Goal: Find specific page/section: Find specific page/section

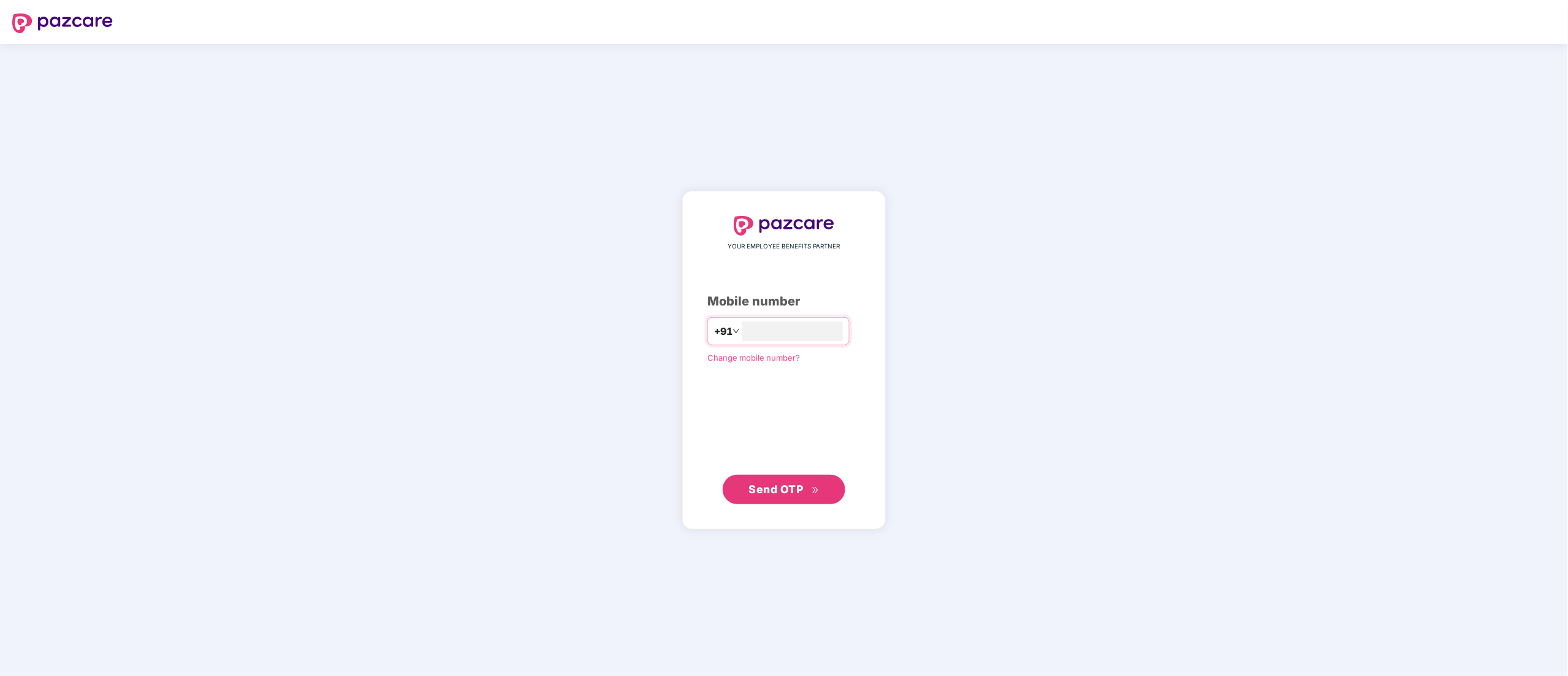
type input "**********"
drag, startPoint x: 783, startPoint y: 495, endPoint x: 846, endPoint y: 497, distance: 63.0
click at [783, 495] on span "Send OTP" at bounding box center [784, 489] width 70 height 17
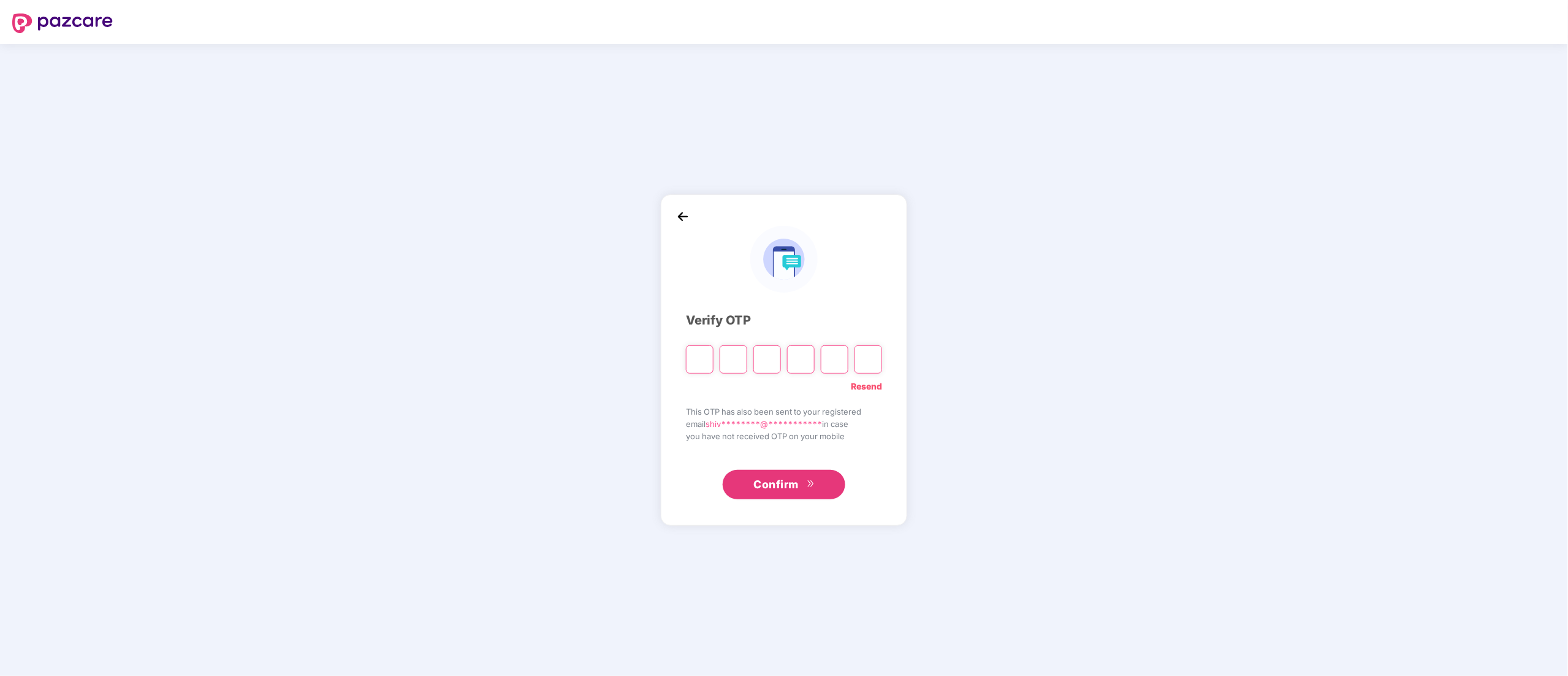
type input "*"
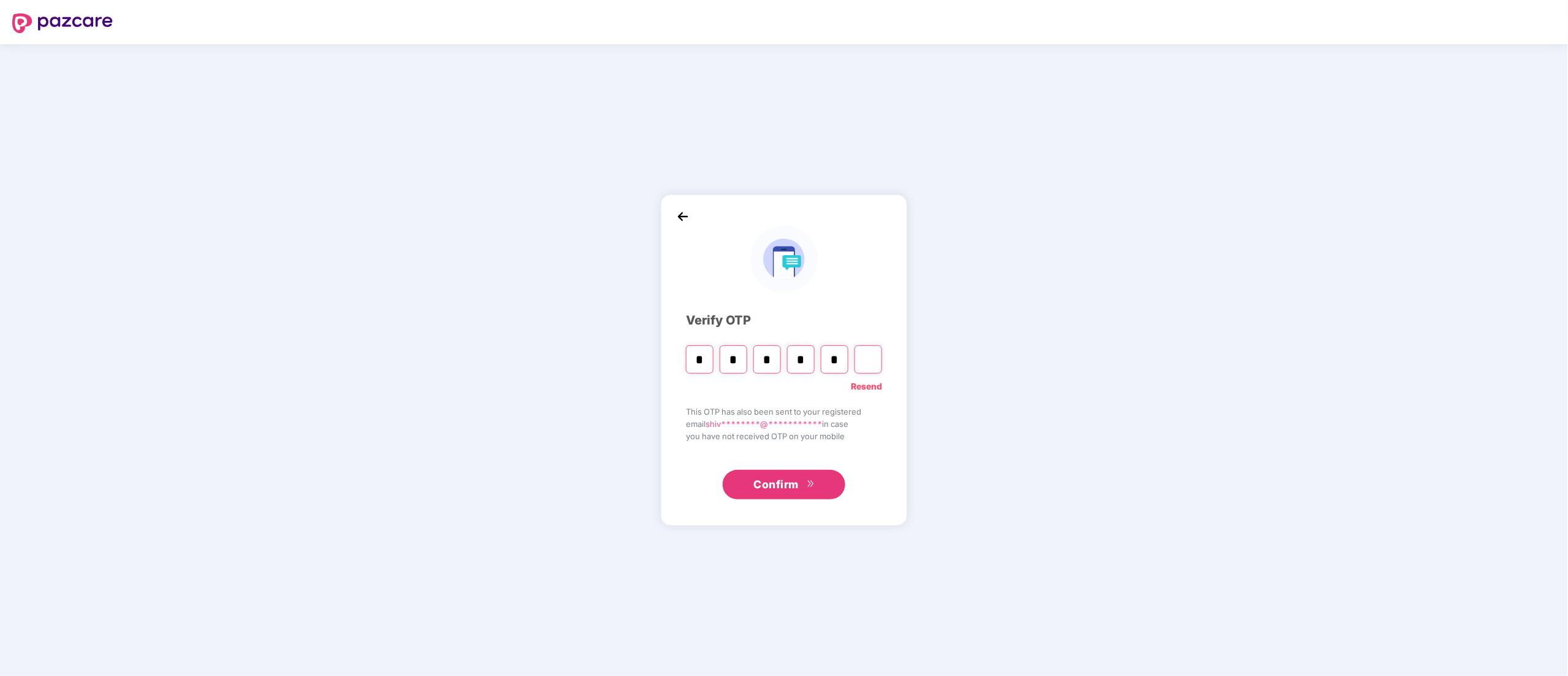
type input "*"
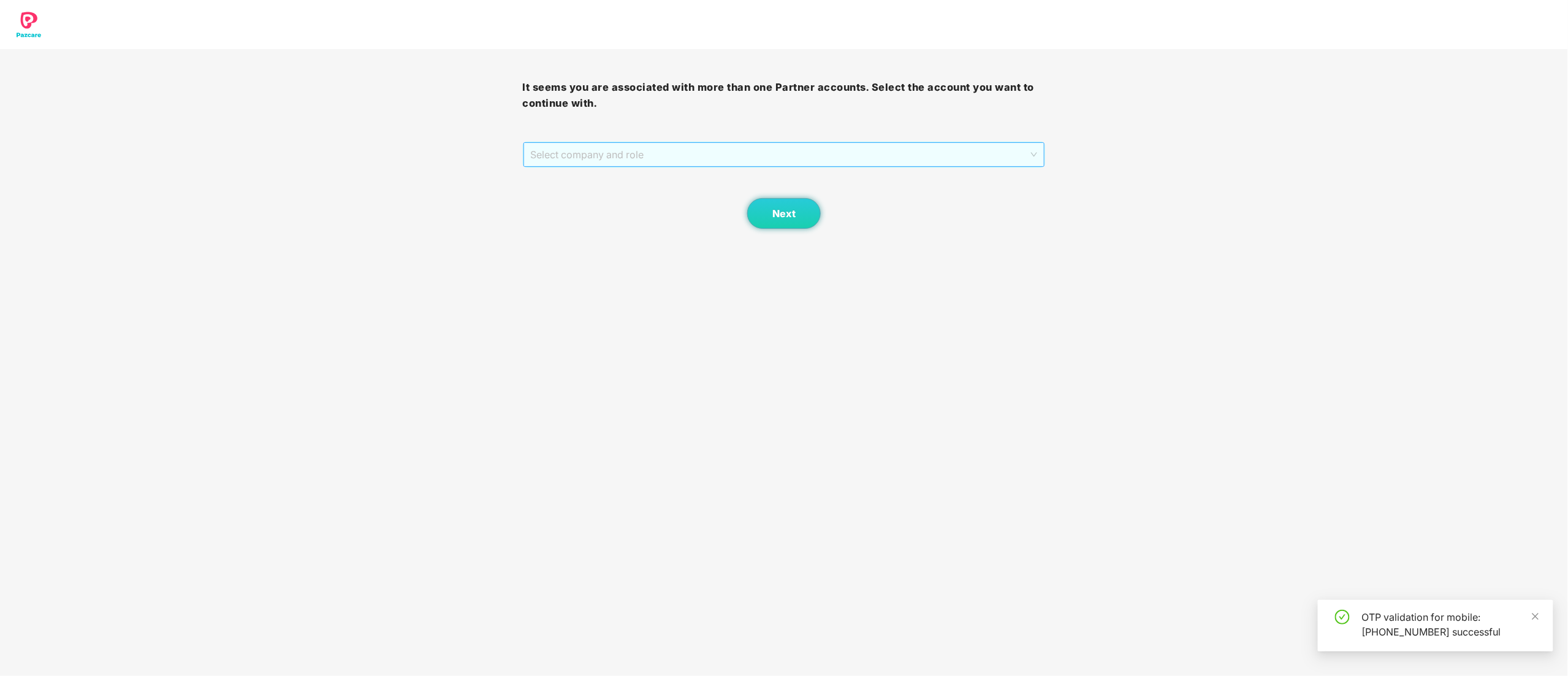
click at [584, 150] on span "Select company and role" at bounding box center [784, 155] width 507 height 23
click at [579, 189] on div "Pazcare - CUSTOMER_SUCCESS" at bounding box center [785, 199] width 523 height 20
click at [776, 221] on button "Next" at bounding box center [784, 213] width 73 height 31
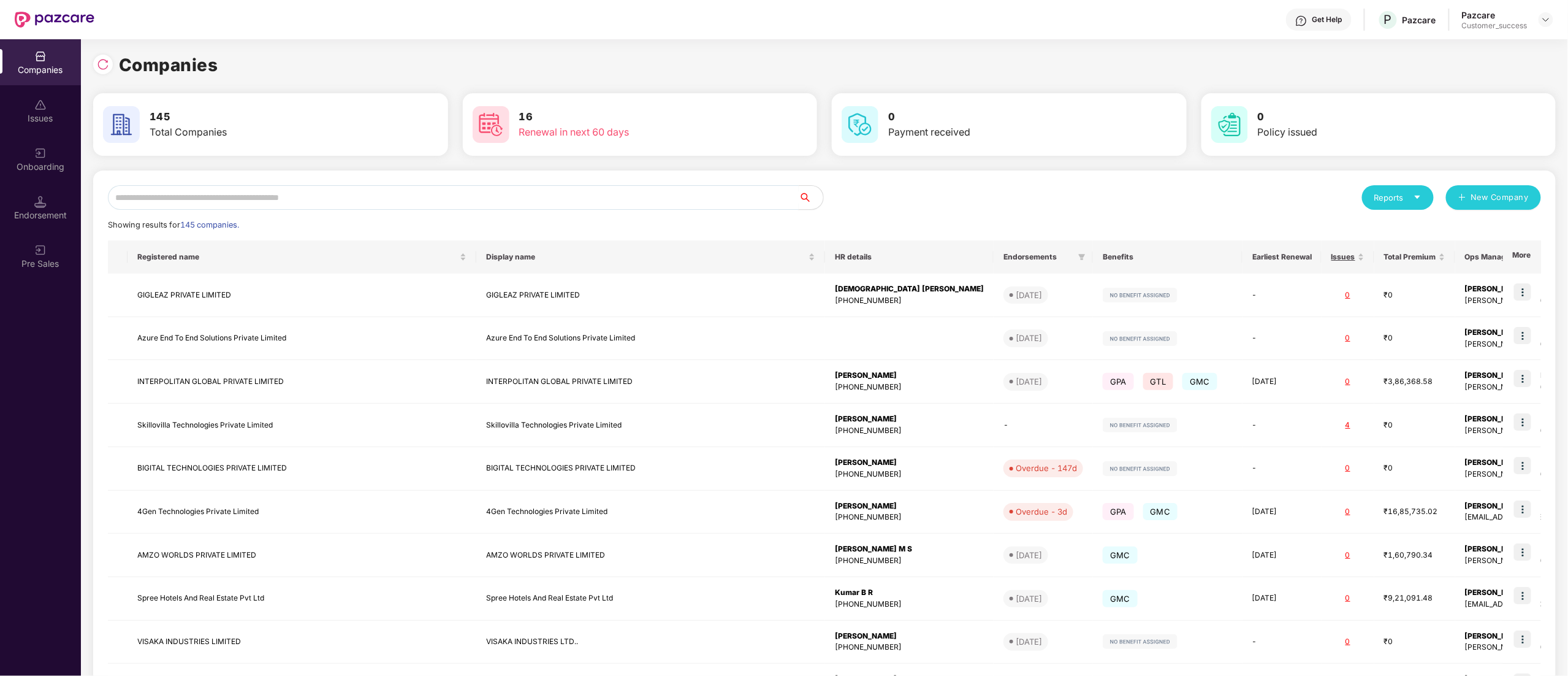
click at [302, 191] on input "text" at bounding box center [453, 197] width 691 height 25
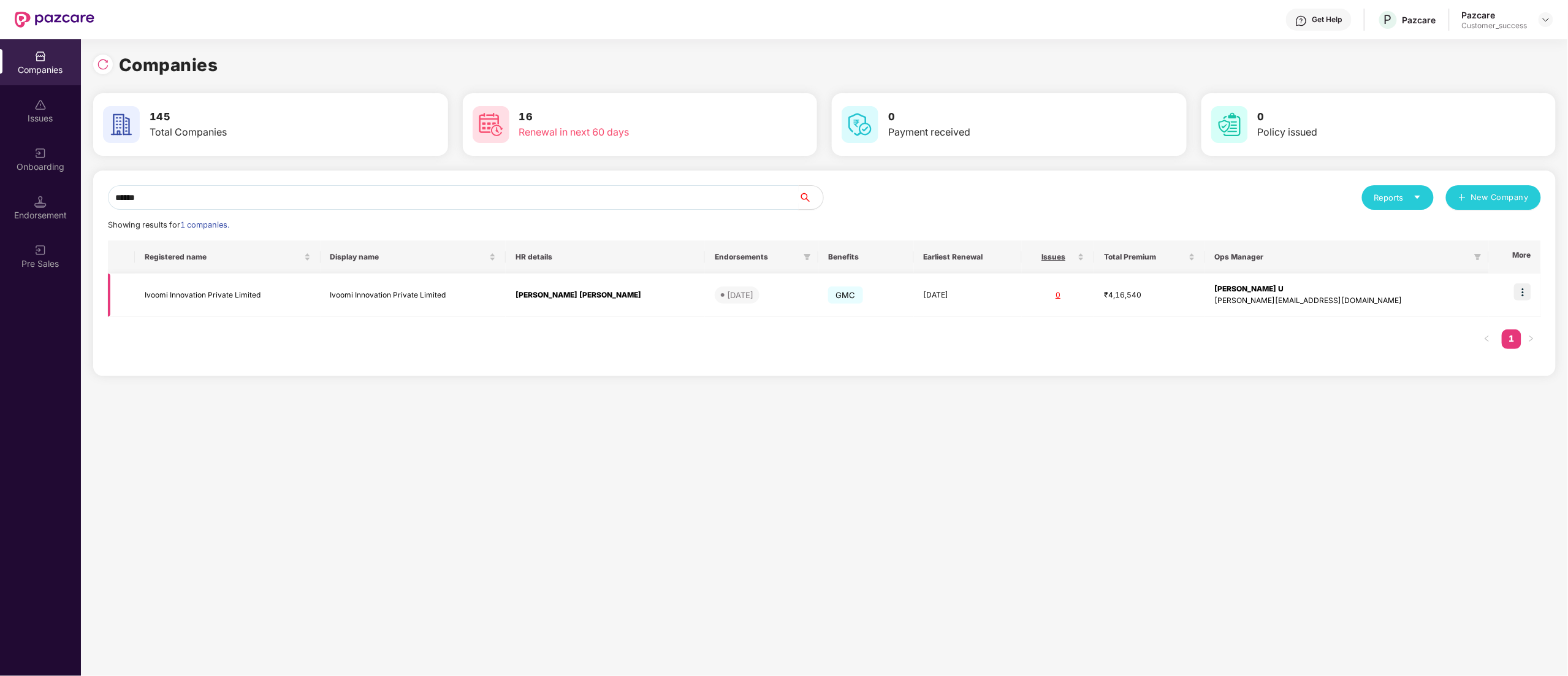
type input "******"
click at [1526, 293] on img at bounding box center [1522, 292] width 17 height 17
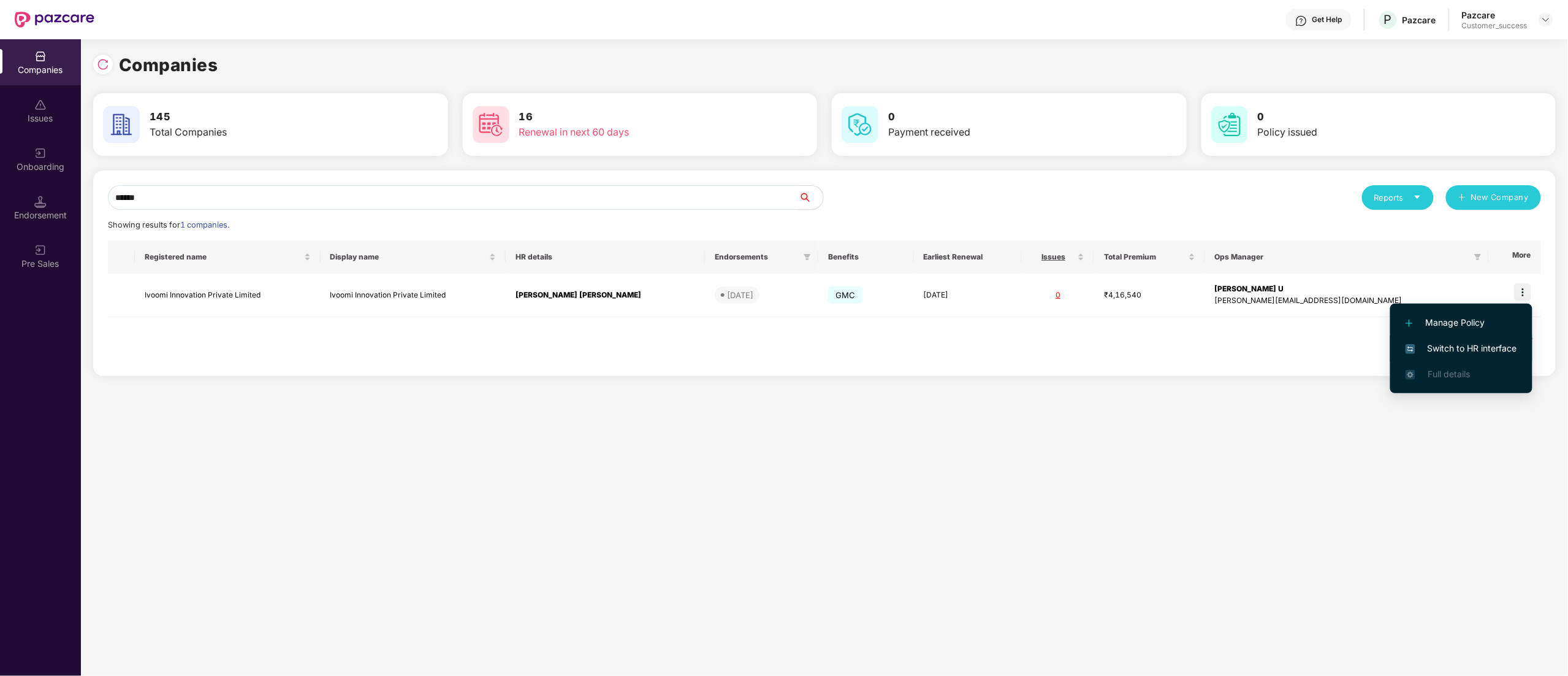
click at [1447, 347] on span "Switch to HR interface" at bounding box center [1461, 349] width 112 height 14
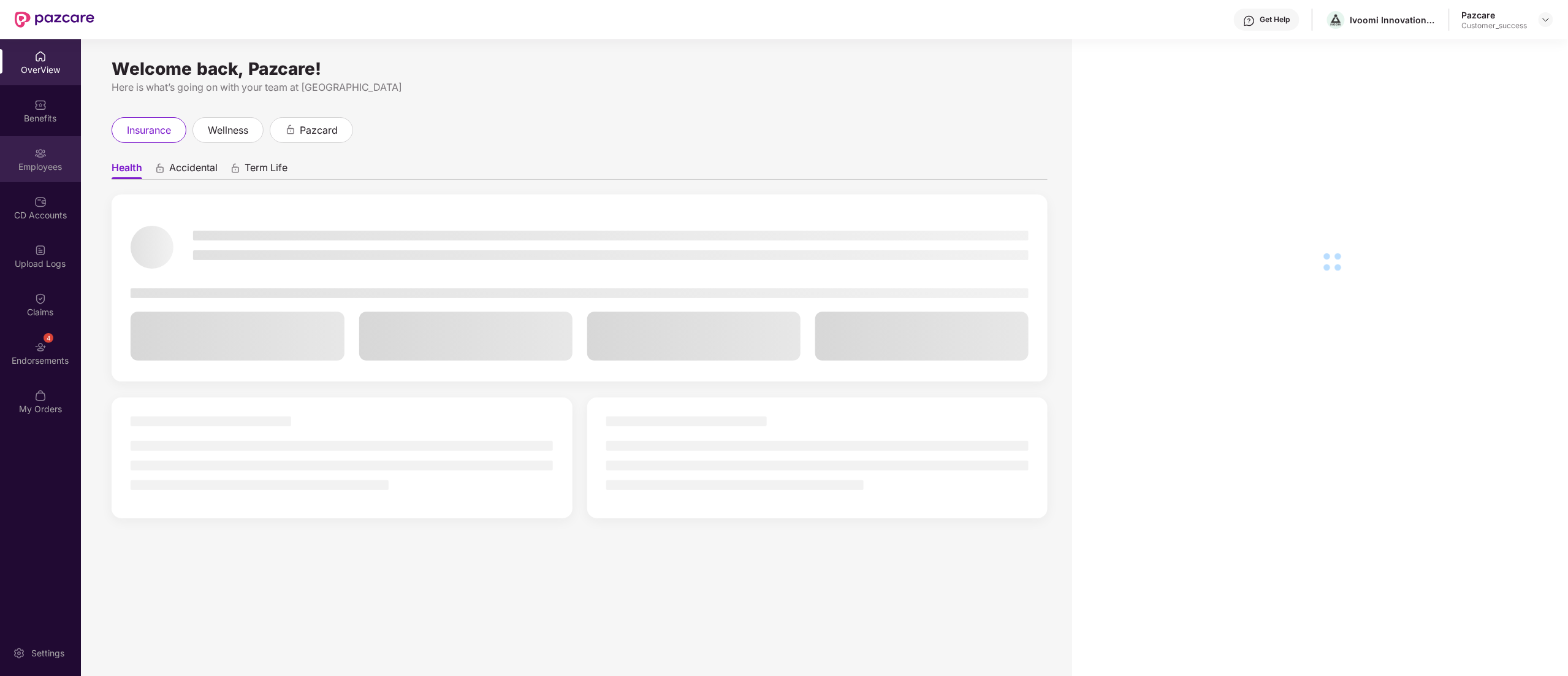
drag, startPoint x: 36, startPoint y: 122, endPoint x: 28, endPoint y: 146, distance: 25.3
click at [28, 146] on div "Employees" at bounding box center [40, 159] width 81 height 46
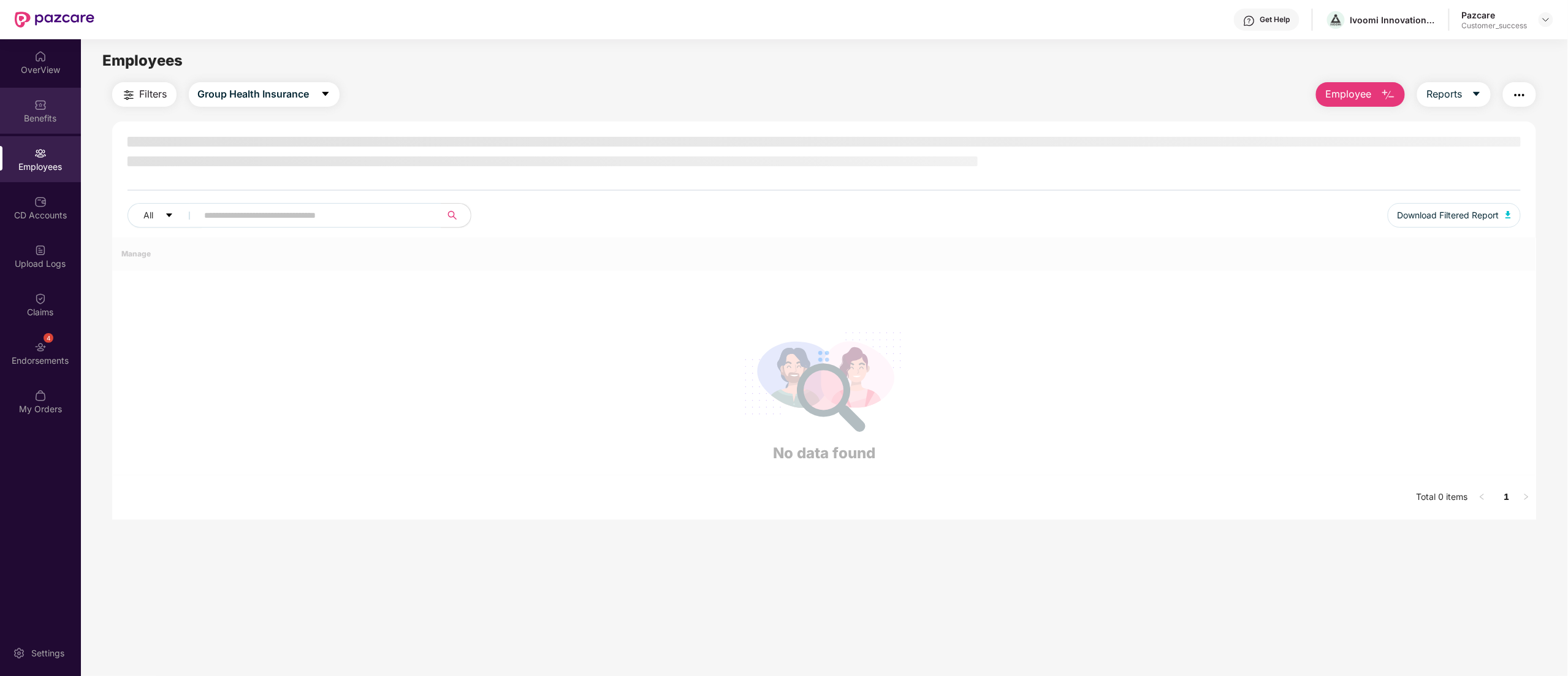
click at [36, 110] on div "Benefits" at bounding box center [40, 110] width 81 height 46
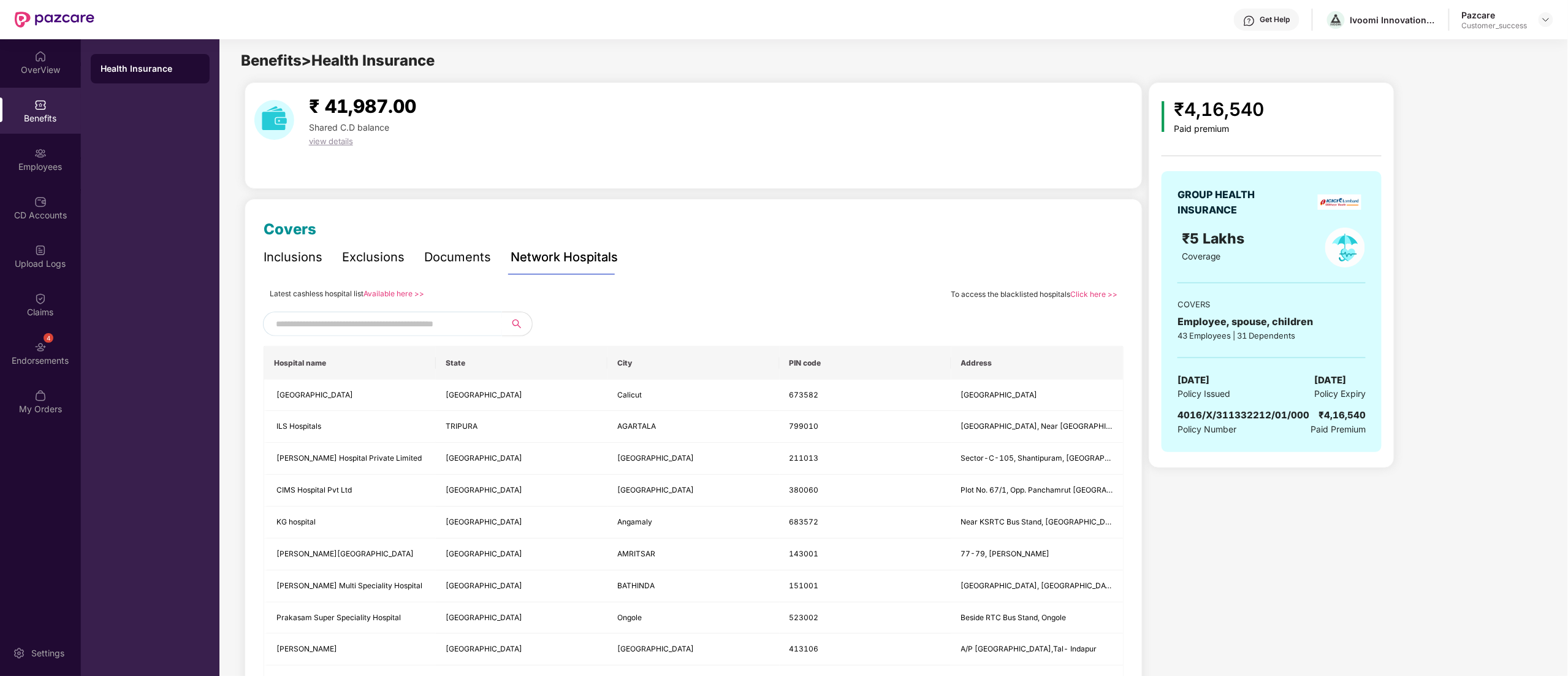
click at [1252, 416] on span "4016/X/311332212/01/000" at bounding box center [1243, 414] width 132 height 12
copy span "4016/X/311332212/01/000"
